Goal: Communication & Community: Answer question/provide support

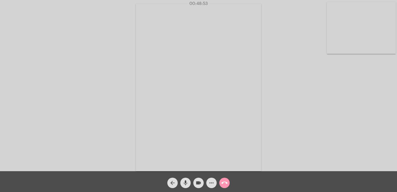
click at [185, 183] on mat-icon "mic" at bounding box center [185, 182] width 6 height 6
drag, startPoint x: 0, startPoint y: 0, endPoint x: 185, endPoint y: 183, distance: 259.6
click at [185, 183] on mat-icon "mic_off" at bounding box center [185, 182] width 6 height 6
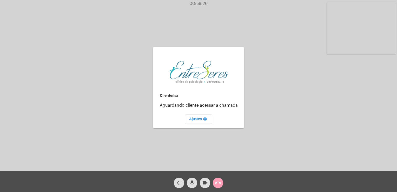
click at [217, 180] on mat-icon "call_end" at bounding box center [218, 182] width 6 height 6
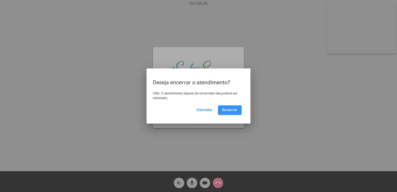
click at [238, 109] on button "Encerrar" at bounding box center [230, 109] width 24 height 9
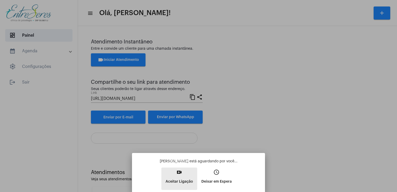
click at [181, 177] on p "Aceitar Ligação" at bounding box center [179, 181] width 28 height 9
